Goal: Transaction & Acquisition: Purchase product/service

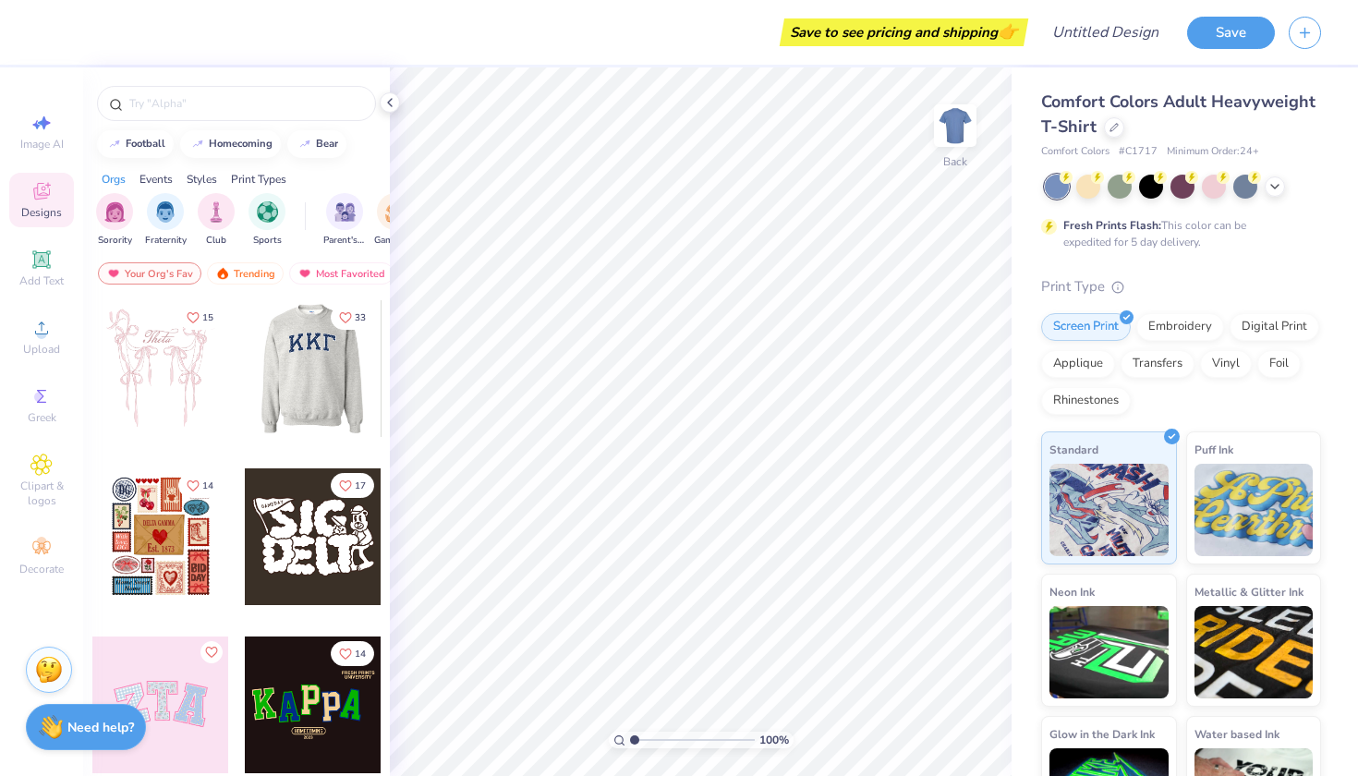
click at [323, 374] on div at bounding box center [312, 368] width 137 height 137
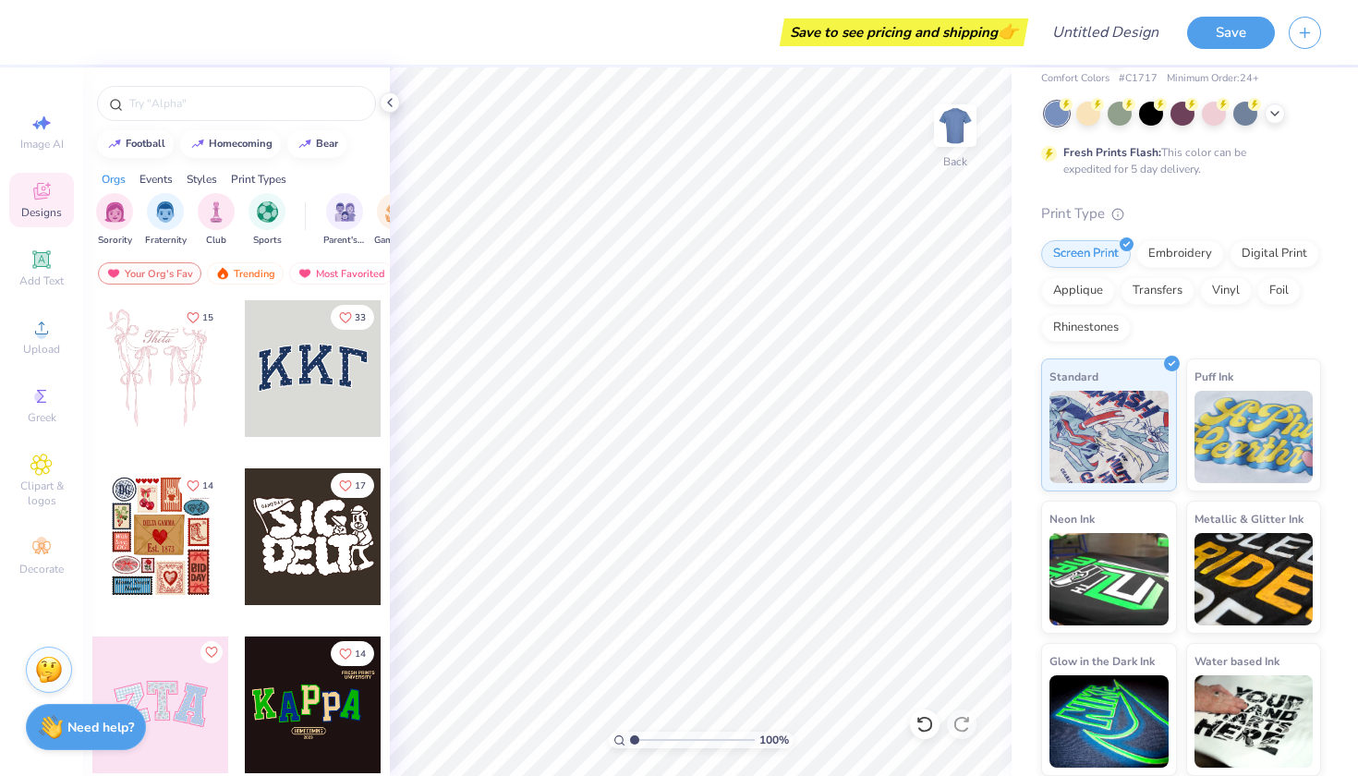
scroll to position [2, 0]
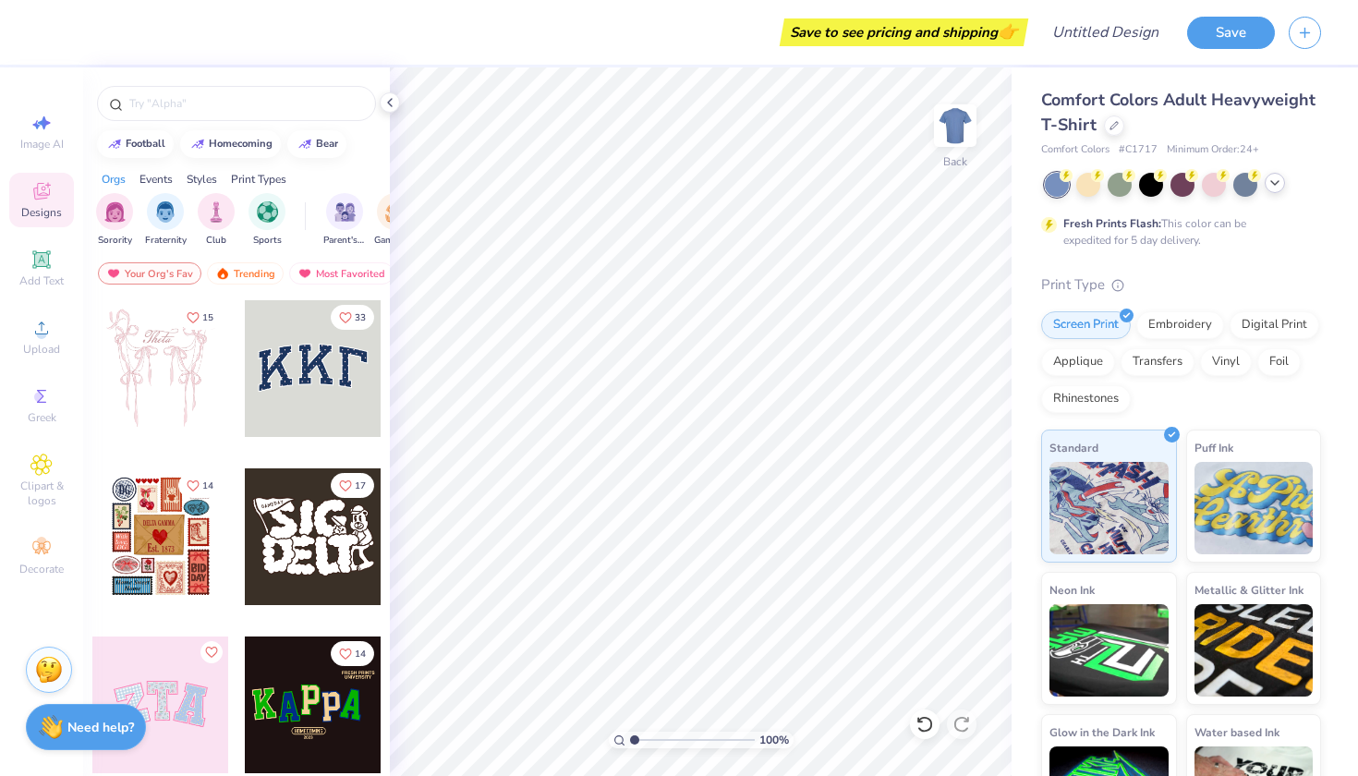
click at [1270, 184] on icon at bounding box center [1274, 182] width 15 height 15
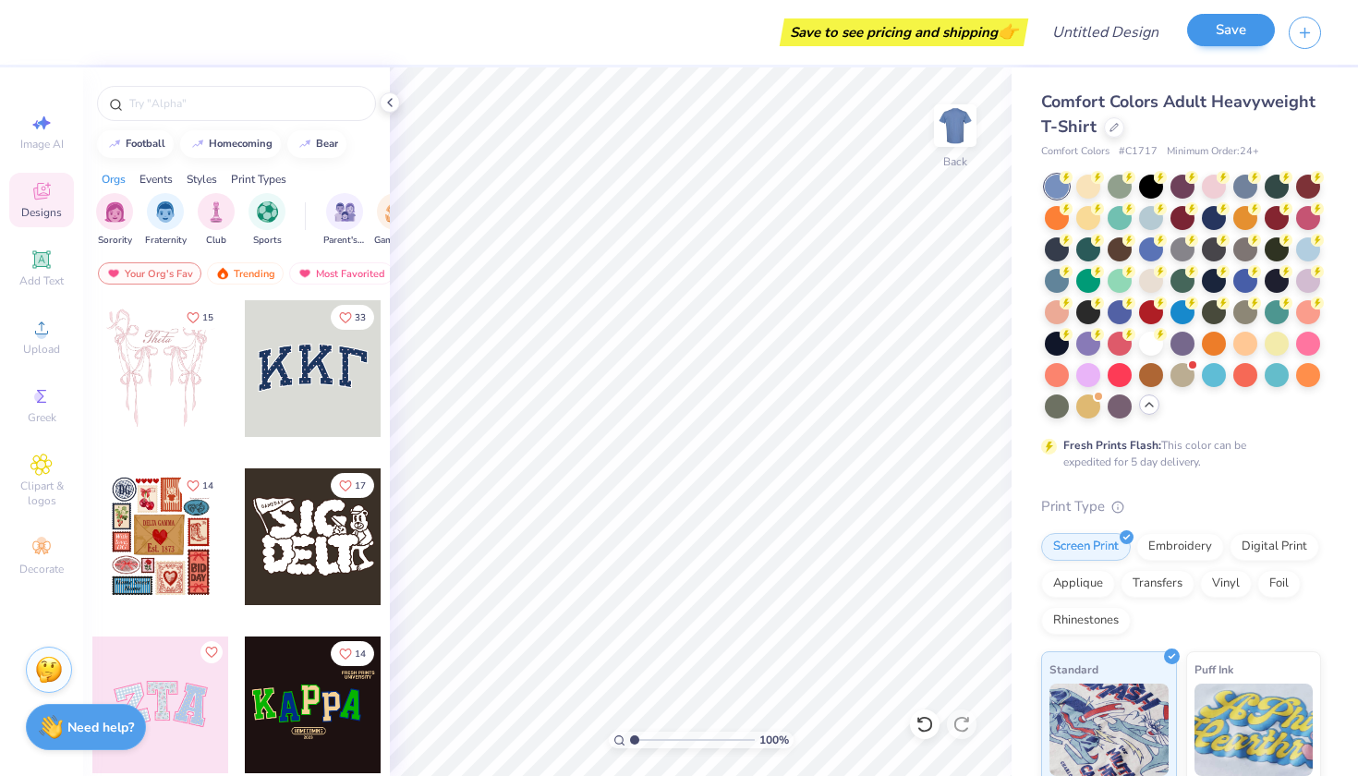
scroll to position [0, 0]
click at [50, 551] on icon at bounding box center [41, 548] width 22 height 22
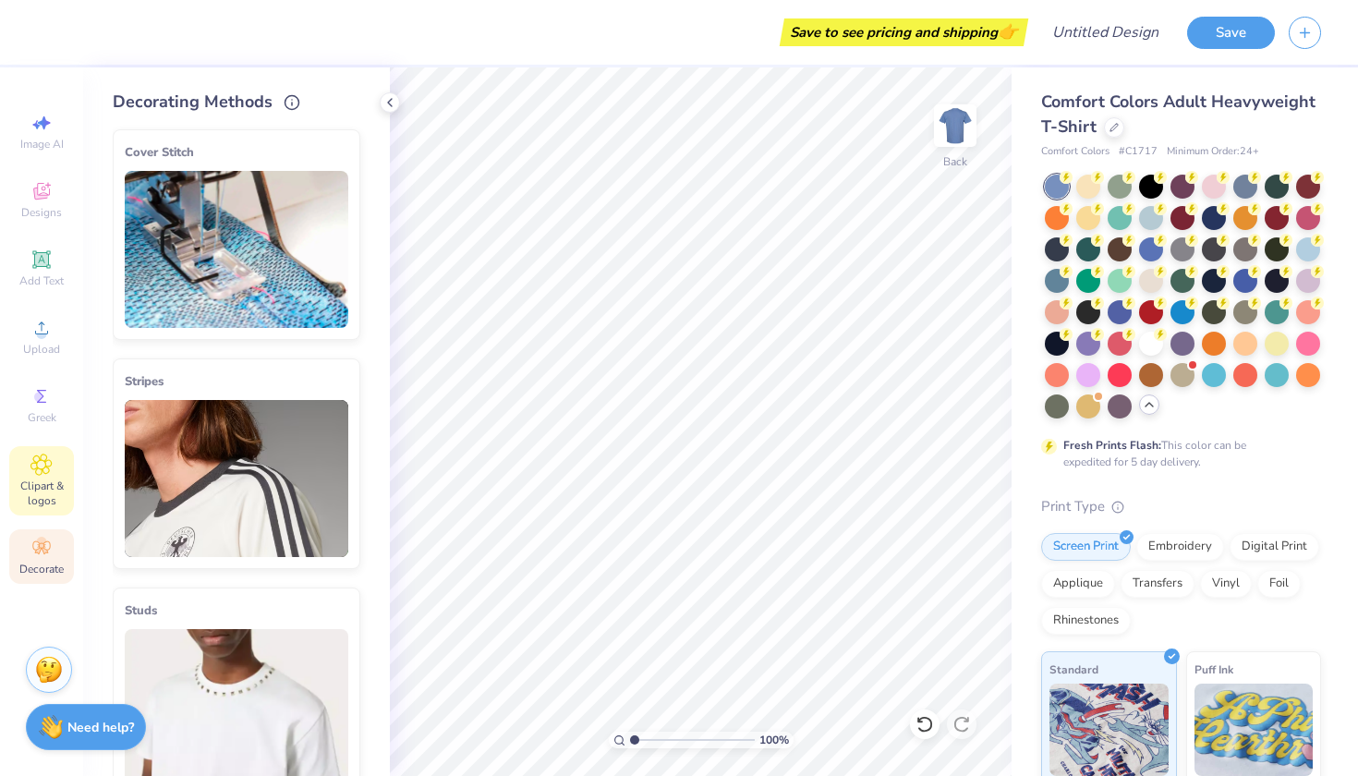
click at [52, 461] on icon at bounding box center [40, 464] width 21 height 22
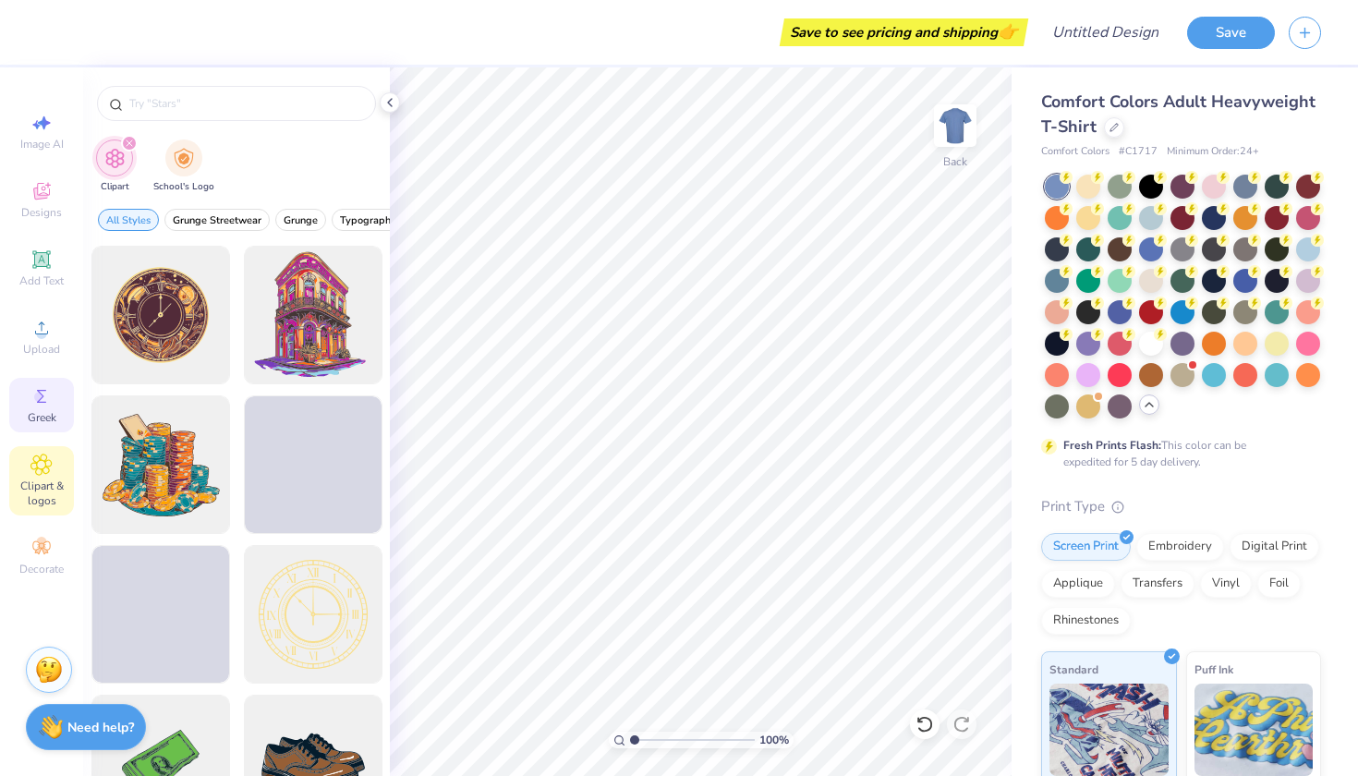
click at [54, 401] on div "Greek" at bounding box center [41, 405] width 65 height 54
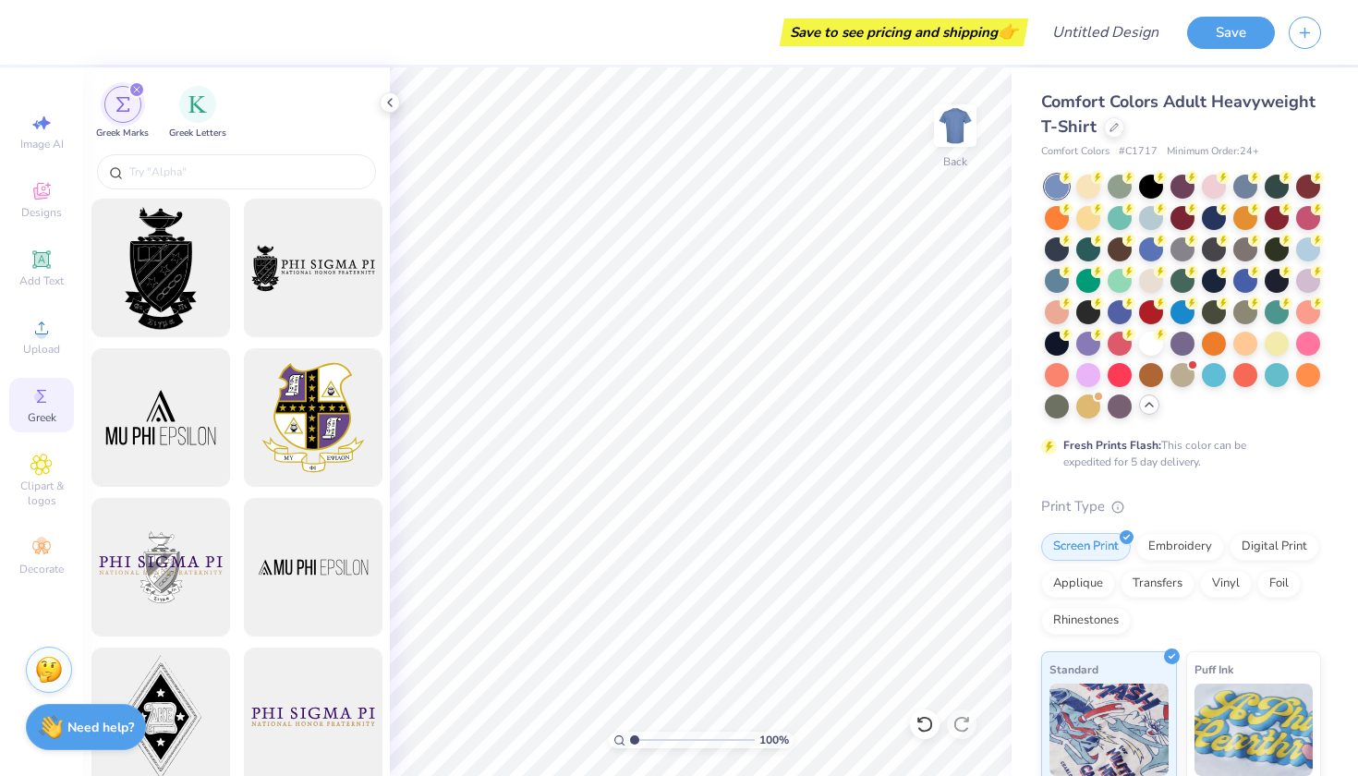
click at [47, 378] on div "Greek" at bounding box center [41, 405] width 65 height 54
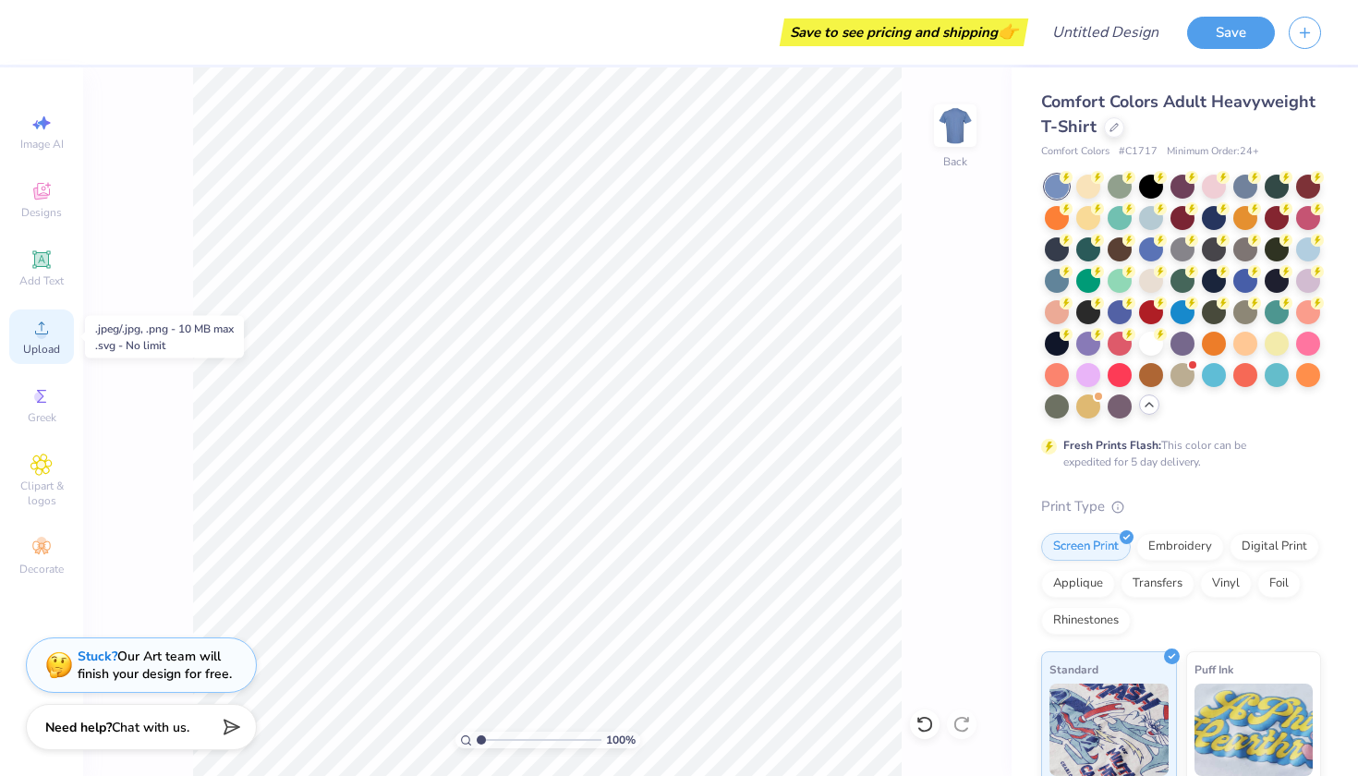
click at [46, 338] on icon at bounding box center [41, 328] width 22 height 22
click at [1114, 127] on icon at bounding box center [1113, 125] width 9 height 9
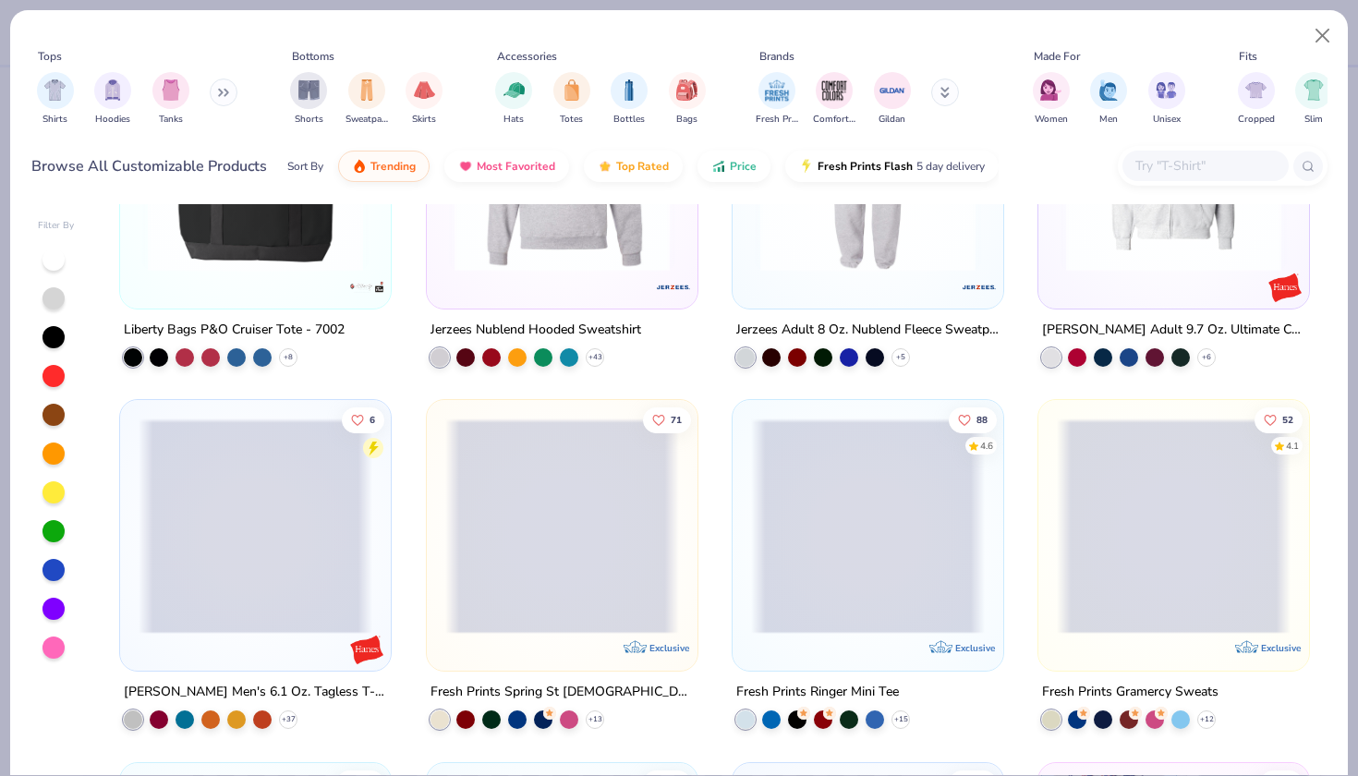
scroll to position [10315, 0]
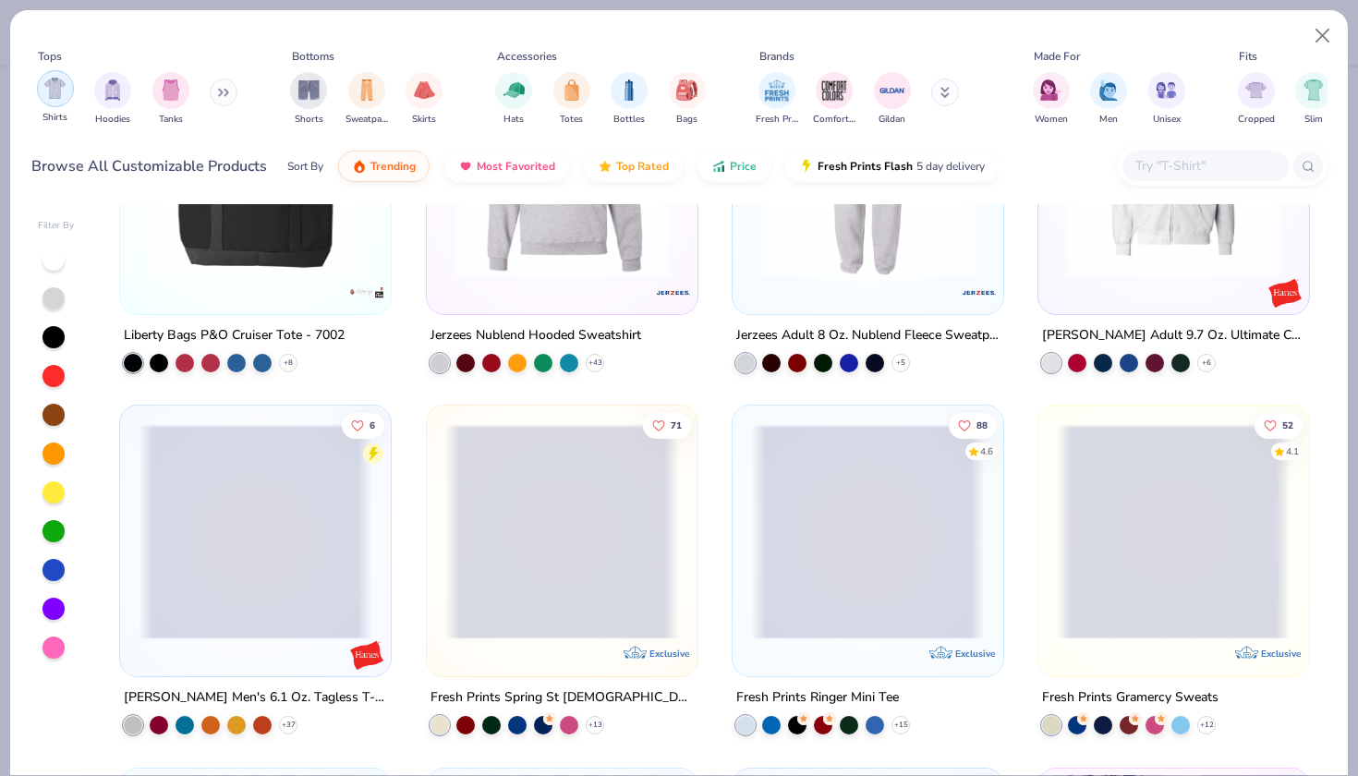
click at [54, 87] on img "filter for Shirts" at bounding box center [54, 88] width 21 height 21
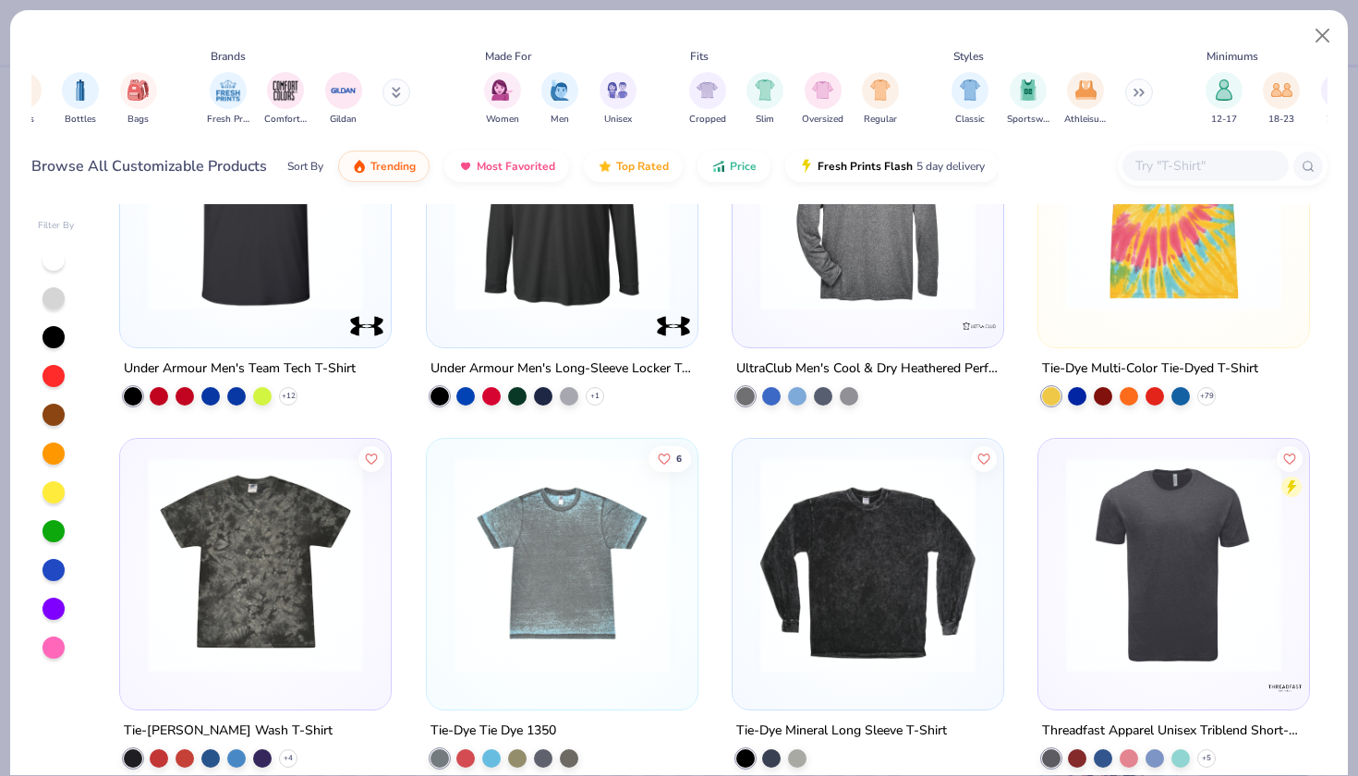
scroll to position [8473, 0]
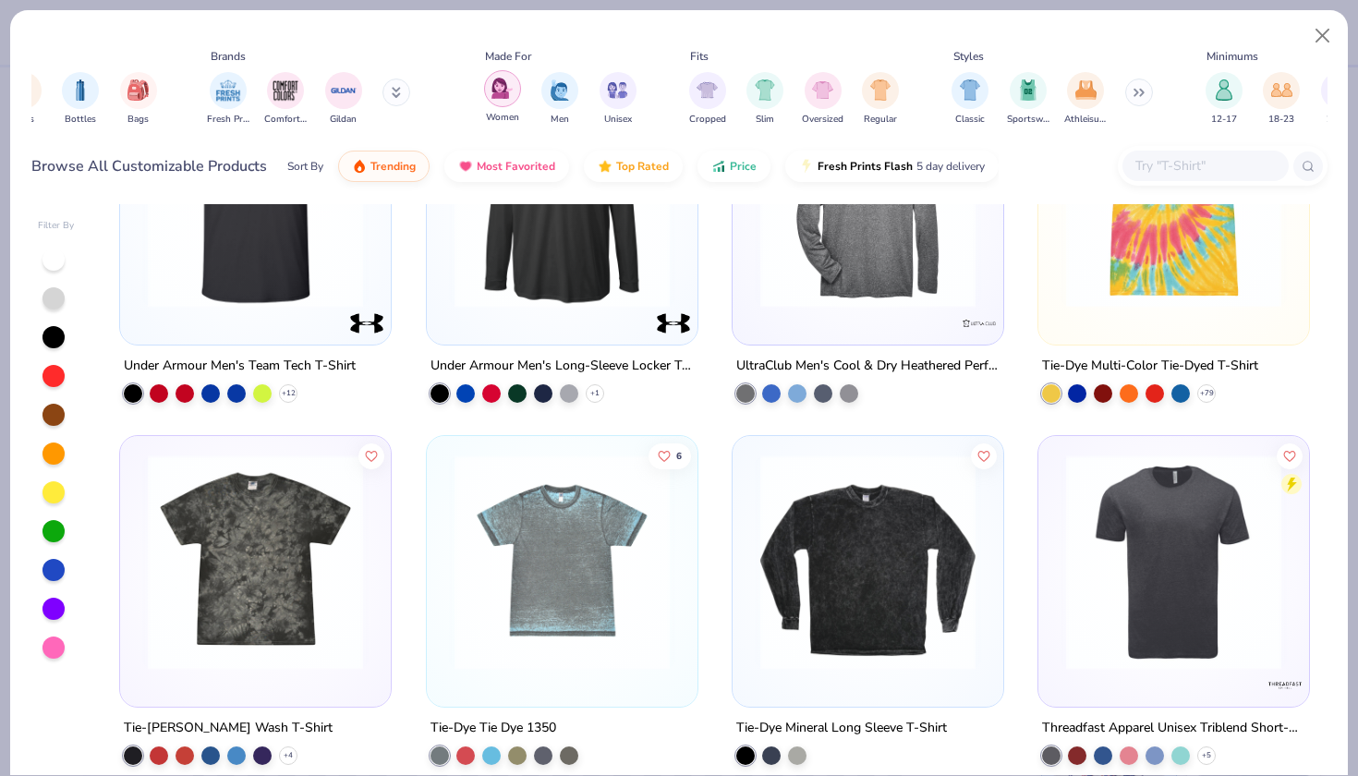
click at [495, 91] on img "filter for Women" at bounding box center [501, 88] width 21 height 21
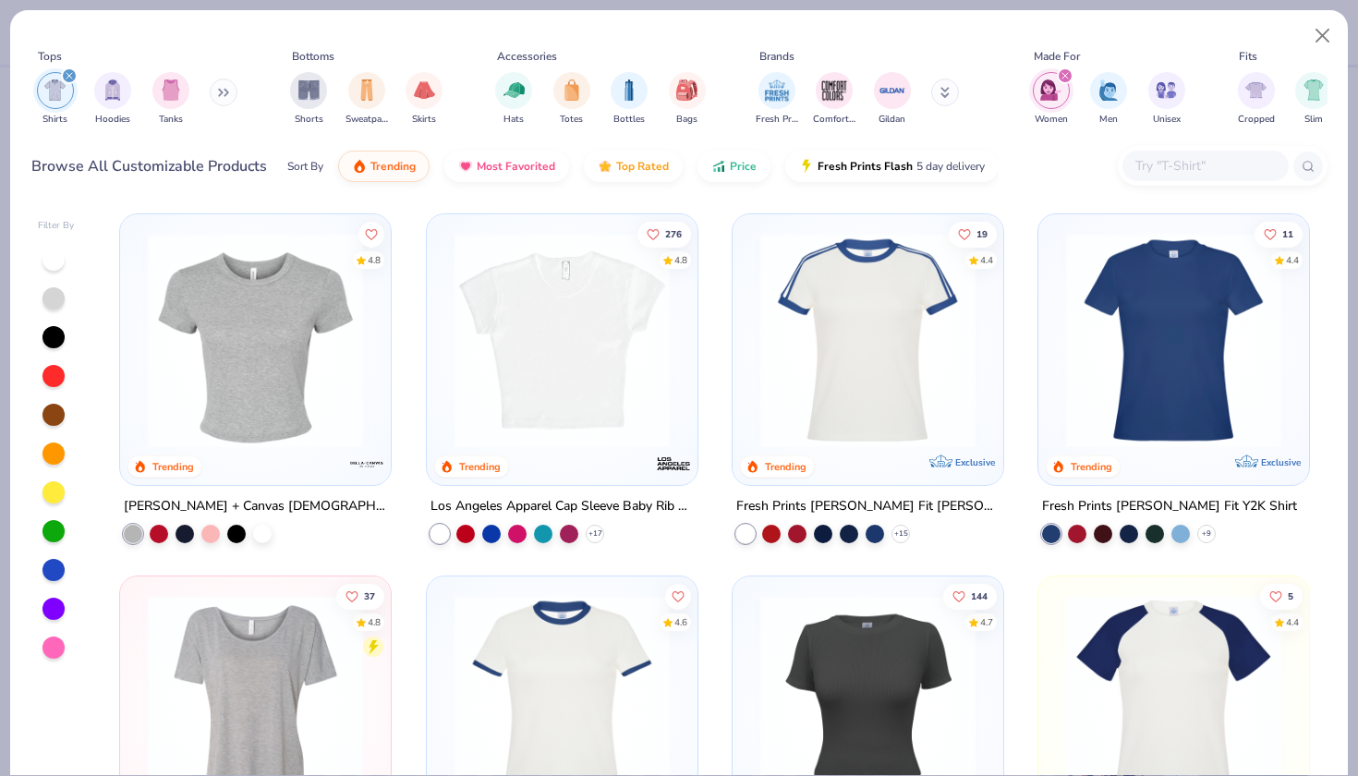
click at [226, 97] on button at bounding box center [224, 93] width 28 height 28
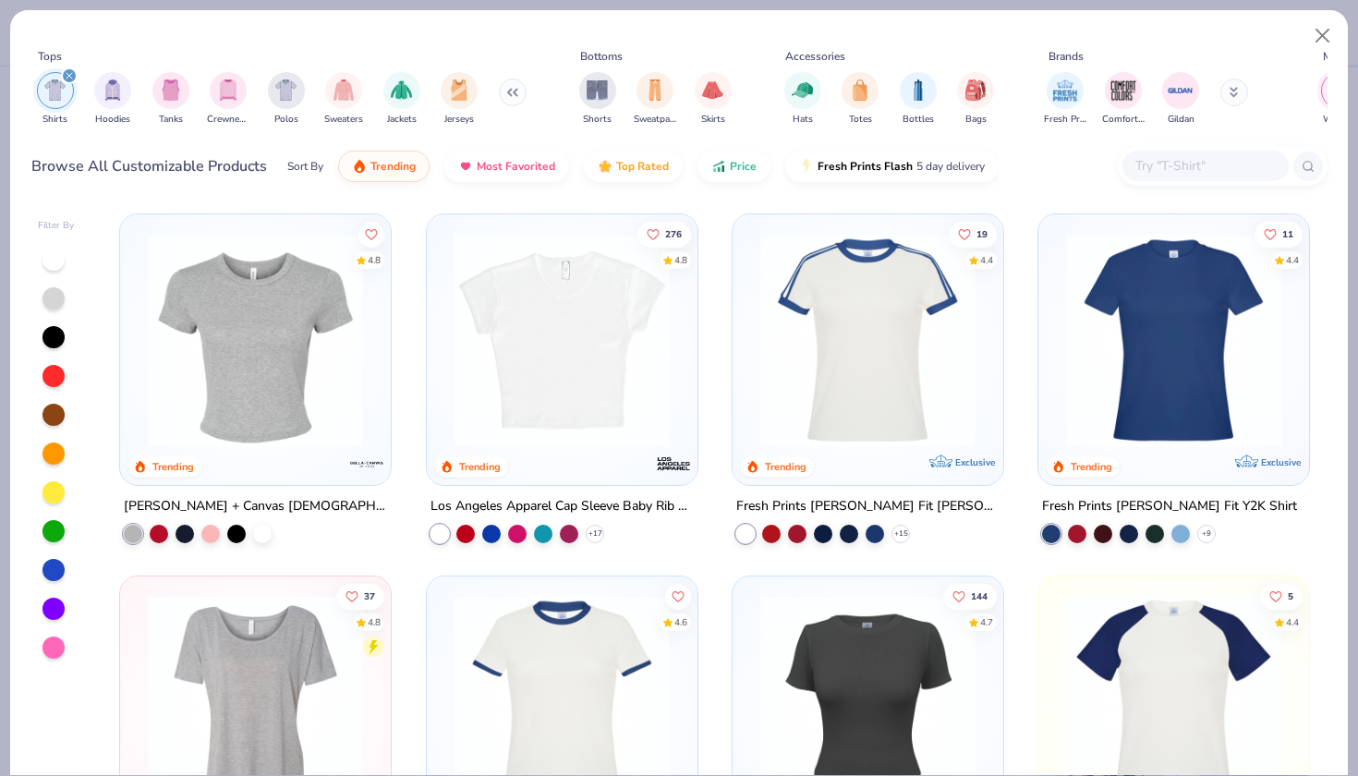
click at [499, 95] on button at bounding box center [513, 93] width 28 height 28
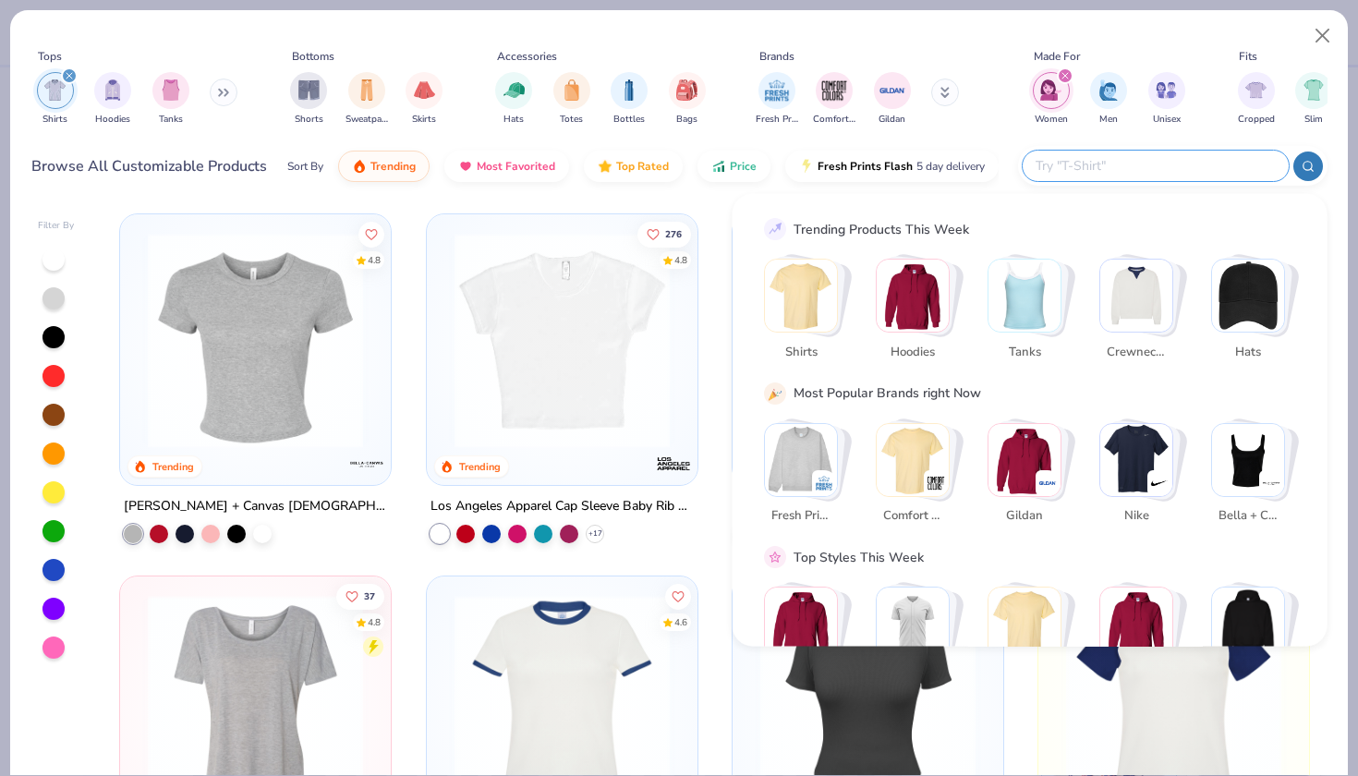
click at [1137, 163] on input "text" at bounding box center [1155, 165] width 242 height 21
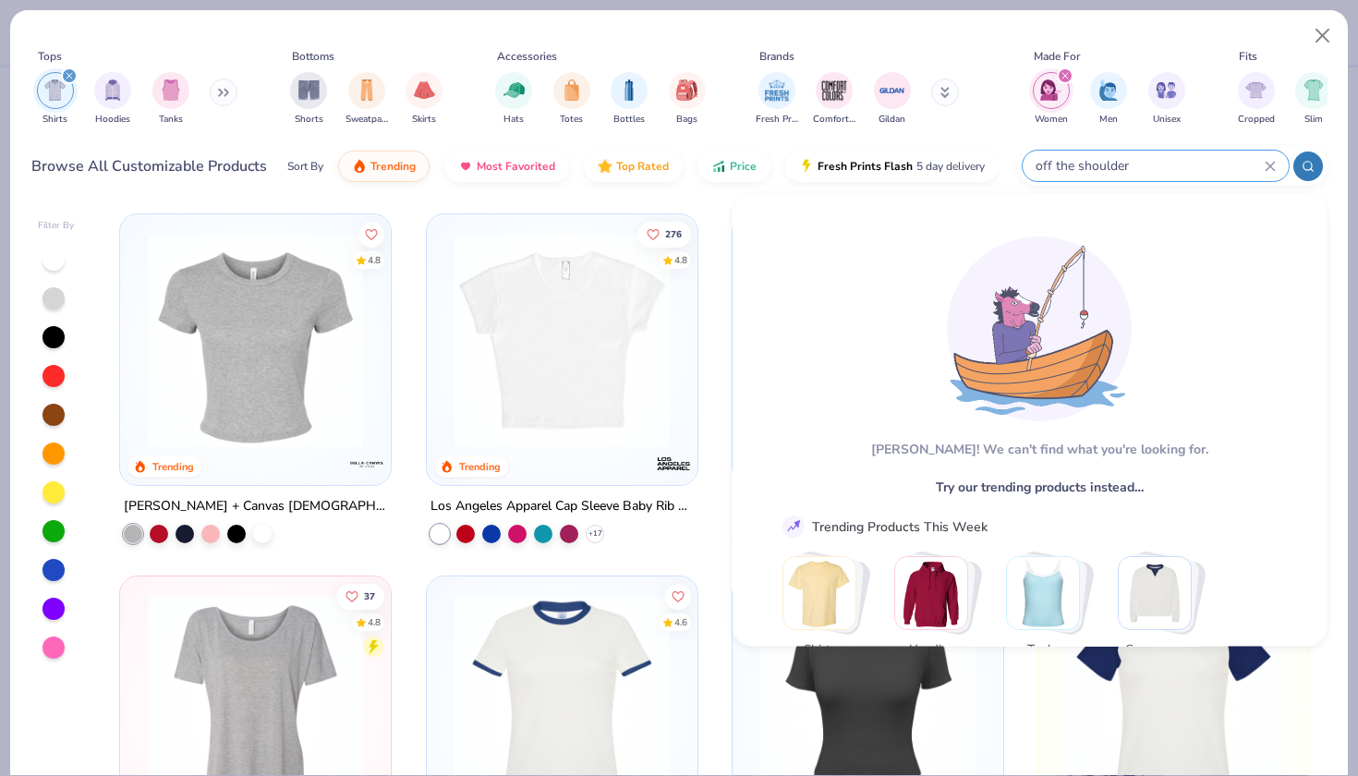
type input "off the shoulder"
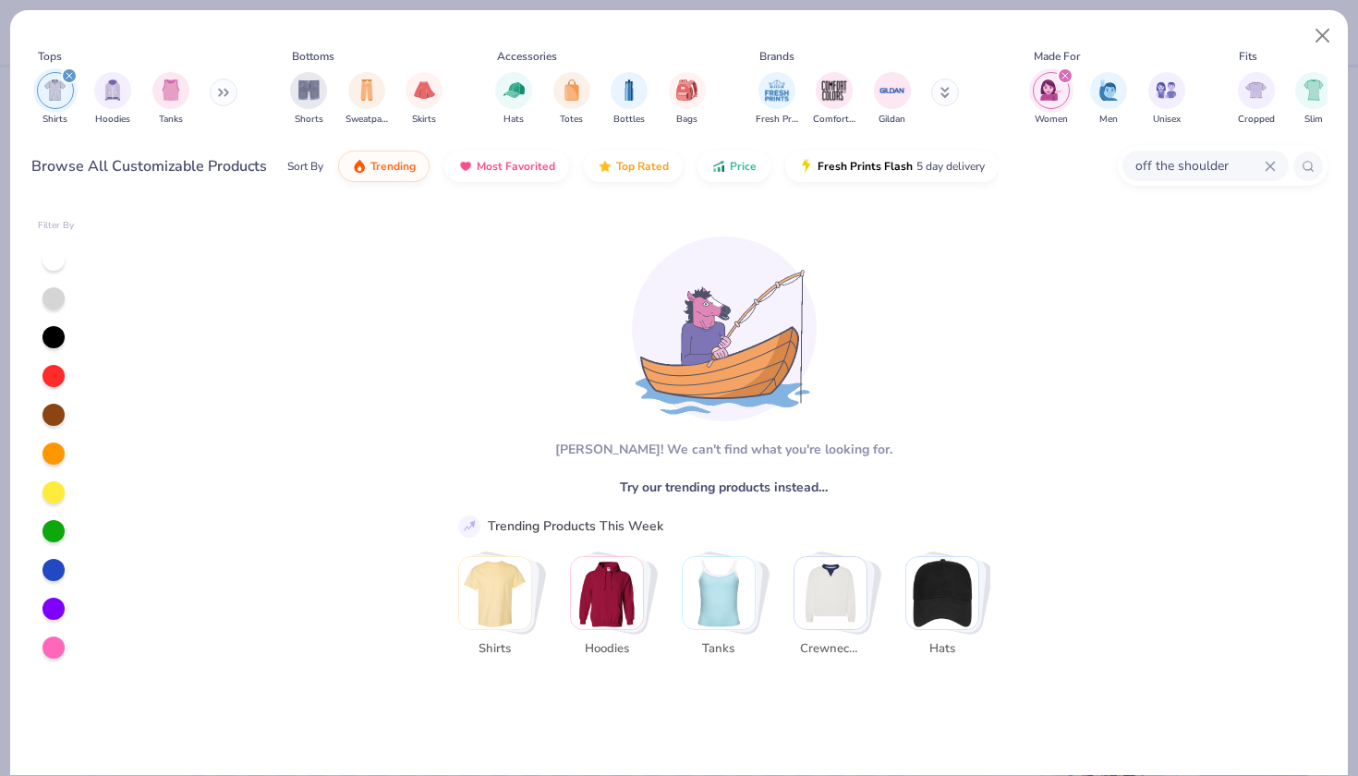
click at [743, 608] on img "Stack Card Button Tanks" at bounding box center [719, 593] width 72 height 72
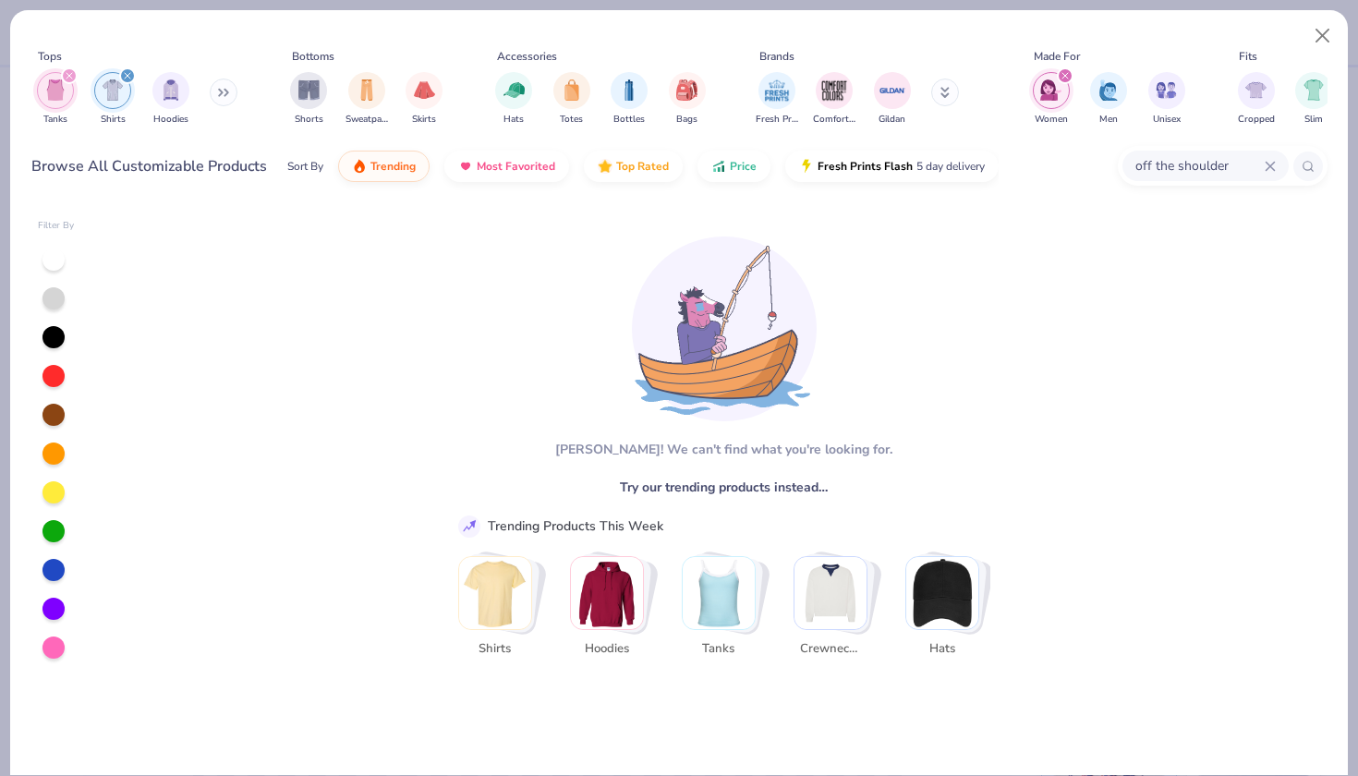
click at [723, 588] on img "Stack Card Button Tanks" at bounding box center [719, 593] width 72 height 72
click at [1324, 30] on button "Close" at bounding box center [1322, 35] width 35 height 35
